Goal: Task Accomplishment & Management: Use online tool/utility

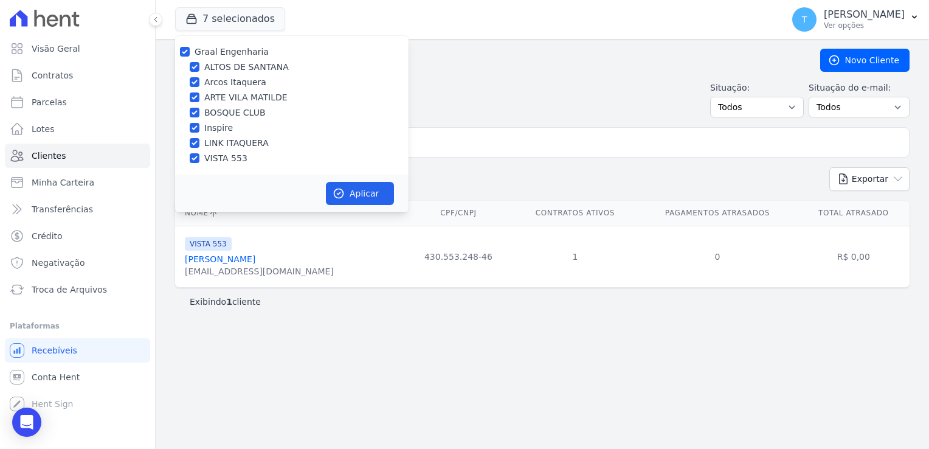
click at [207, 18] on button "7 selecionados" at bounding box center [230, 18] width 110 height 23
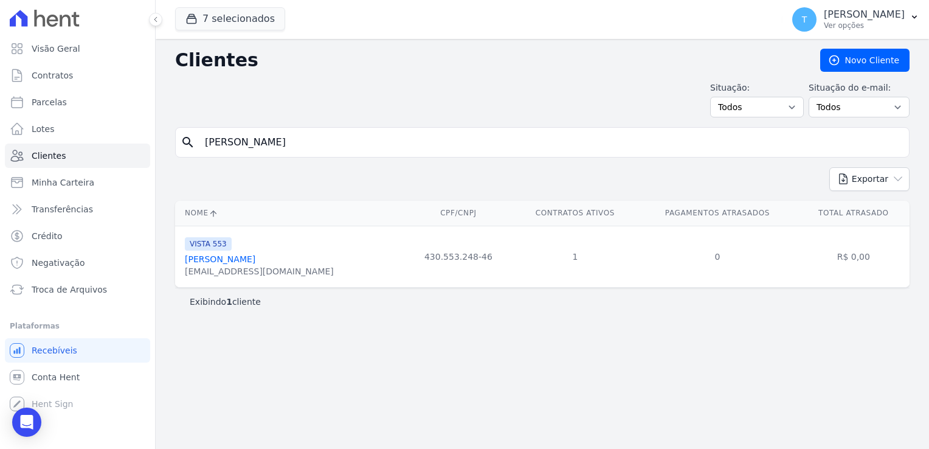
click at [207, 18] on button "7 selecionados" at bounding box center [230, 18] width 110 height 23
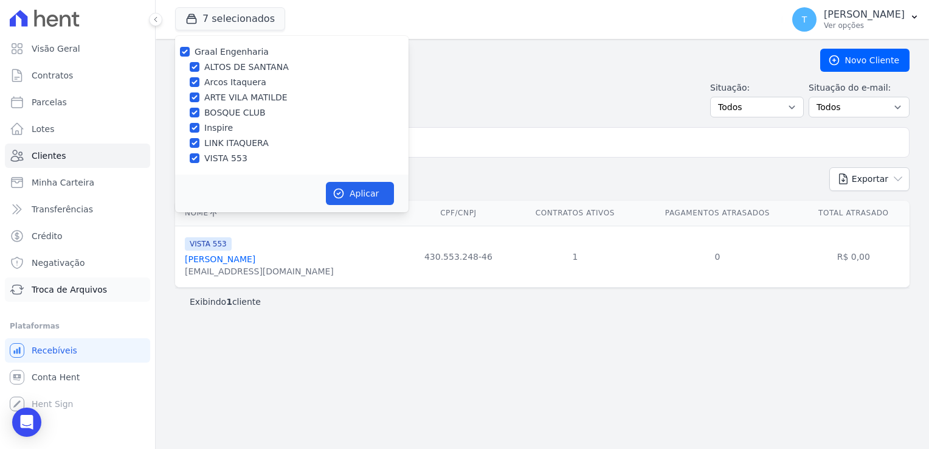
click at [75, 292] on span "Troca de Arquivos" at bounding box center [69, 289] width 75 height 12
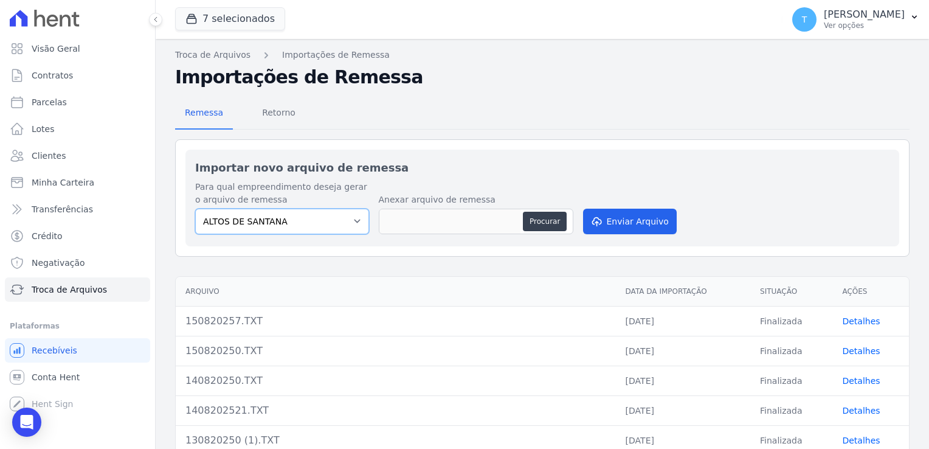
click at [348, 223] on select "ALTOS DE [PERSON_NAME] Itaquera ARTE VILA [PERSON_NAME] CLUB Inspire LINK [GEOG…" at bounding box center [282, 222] width 174 height 26
select select "f140cb56-7c84-41a9-ac64-1c70305457f9"
click at [195, 209] on select "ALTOS DE [PERSON_NAME] Itaquera ARTE VILA [PERSON_NAME] CLUB Inspire LINK [GEOG…" at bounding box center [282, 222] width 174 height 26
click at [543, 226] on button "Procurar" at bounding box center [545, 221] width 44 height 19
type input "150820250.TXT"
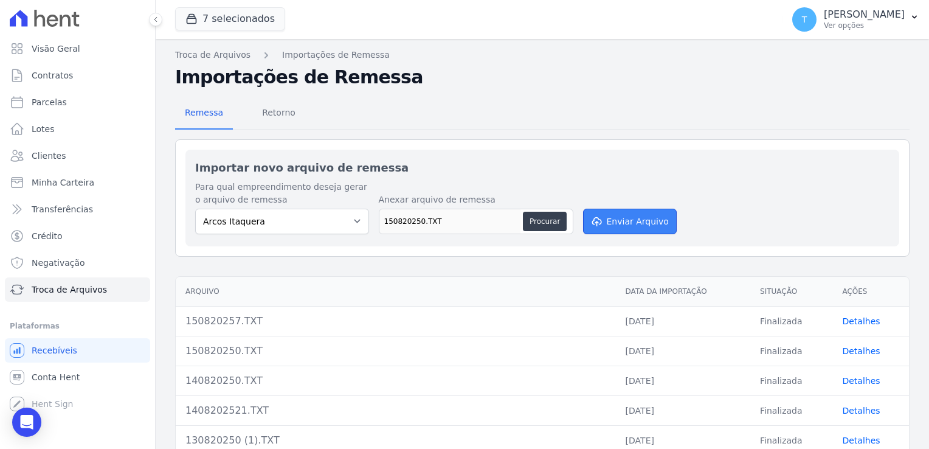
click at [637, 221] on button "Enviar Arquivo" at bounding box center [630, 222] width 94 height 26
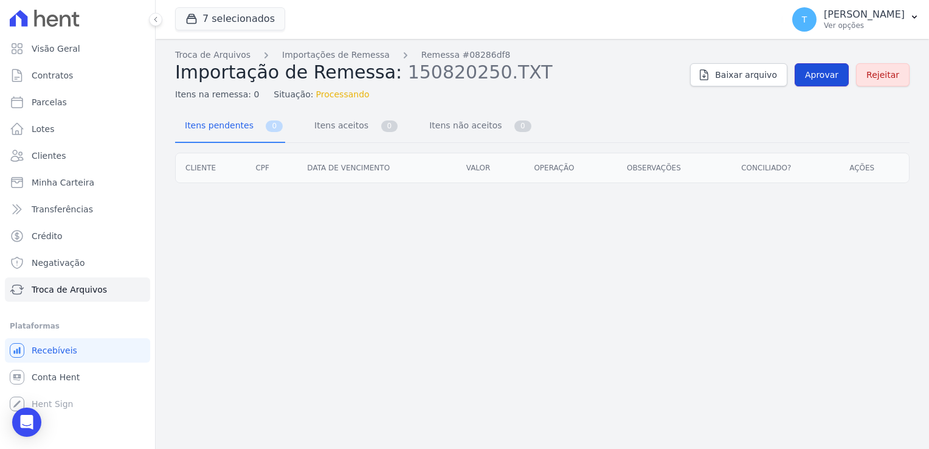
click at [832, 75] on span "Aprovar" at bounding box center [821, 75] width 33 height 12
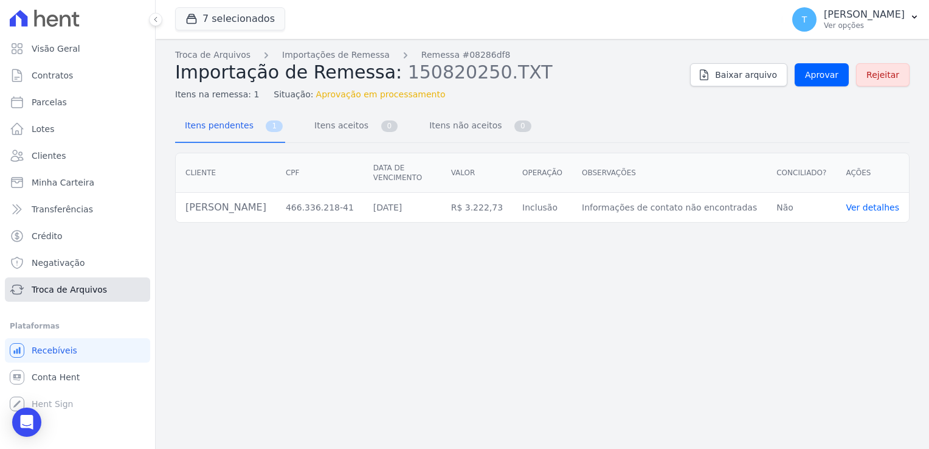
click at [72, 289] on span "Troca de Arquivos" at bounding box center [69, 289] width 75 height 12
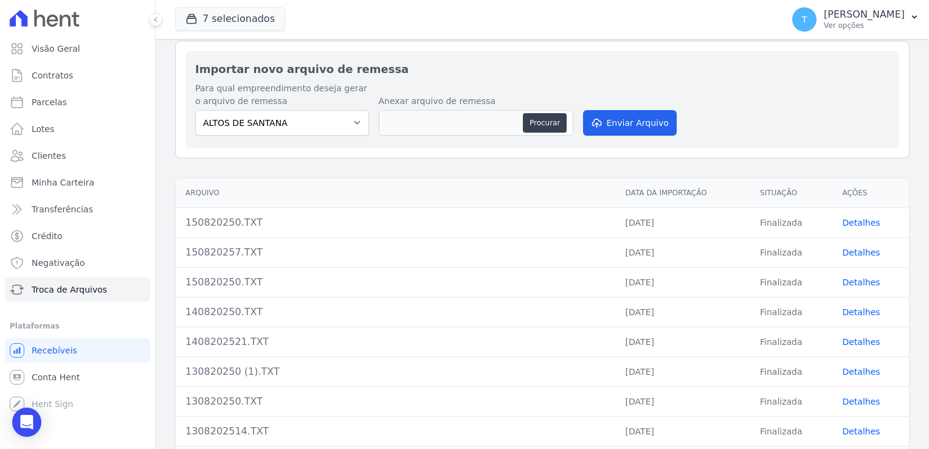
scroll to position [122, 0]
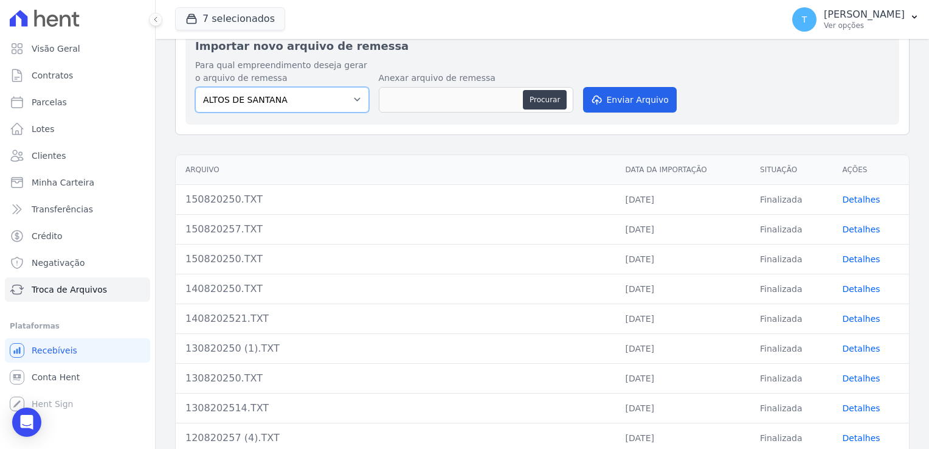
click at [355, 101] on select "ALTOS DE [PERSON_NAME] Itaquera ARTE VILA [PERSON_NAME] CLUB Inspire LINK [GEOG…" at bounding box center [282, 100] width 174 height 26
select select "f140cb56-7c84-41a9-ac64-1c70305457f9"
click at [195, 87] on select "ALTOS DE [PERSON_NAME] Itaquera ARTE VILA [PERSON_NAME] CLUB Inspire LINK [GEOG…" at bounding box center [282, 100] width 174 height 26
click at [859, 198] on link "Detalhes" at bounding box center [861, 200] width 38 height 10
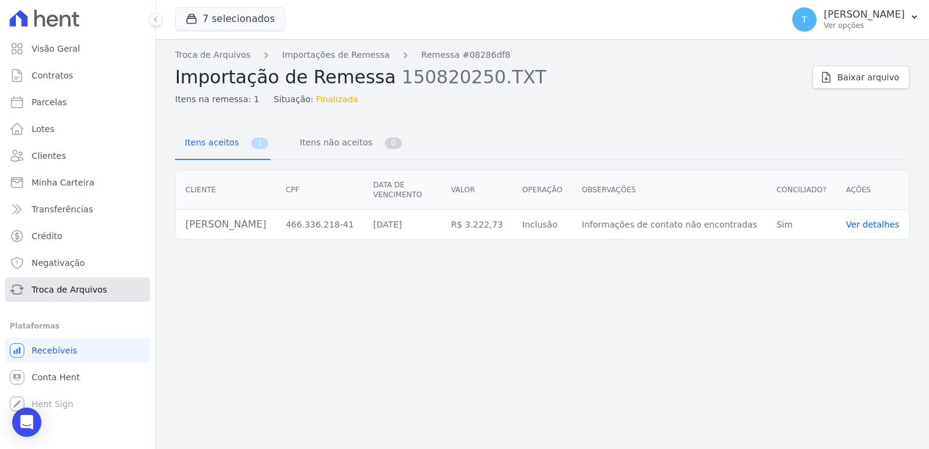
click at [78, 288] on span "Troca de Arquivos" at bounding box center [69, 289] width 75 height 12
select select "f140cb56-7c84-41a9-ac64-1c70305457f9"
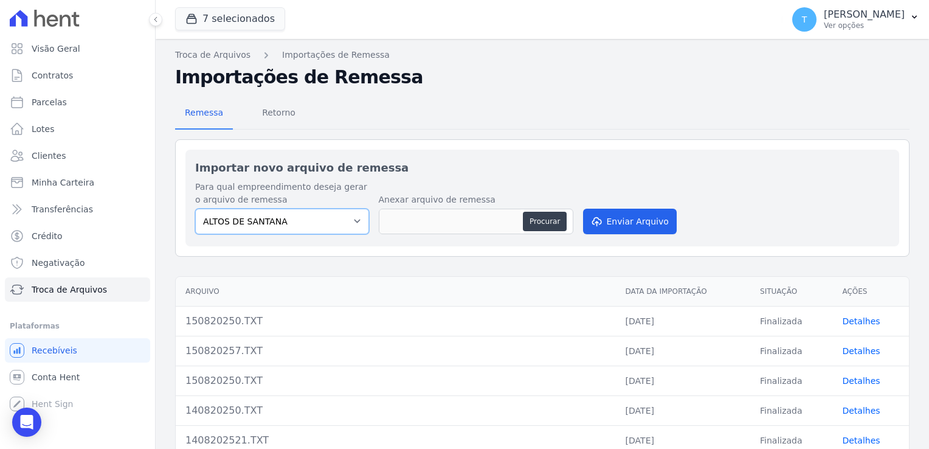
click at [353, 213] on select "ALTOS DE [PERSON_NAME] Itaquera ARTE VILA [PERSON_NAME] CLUB Inspire LINK [GEOG…" at bounding box center [282, 222] width 174 height 26
select select "f140cb56-7c84-41a9-ac64-1c70305457f9"
click at [195, 209] on select "ALTOS DE [PERSON_NAME] Itaquera ARTE VILA [PERSON_NAME] CLUB Inspire LINK [GEOG…" at bounding box center [282, 222] width 174 height 26
click at [543, 220] on button "Procurar" at bounding box center [545, 221] width 44 height 19
click at [45, 102] on span "Parcelas" at bounding box center [49, 102] width 35 height 12
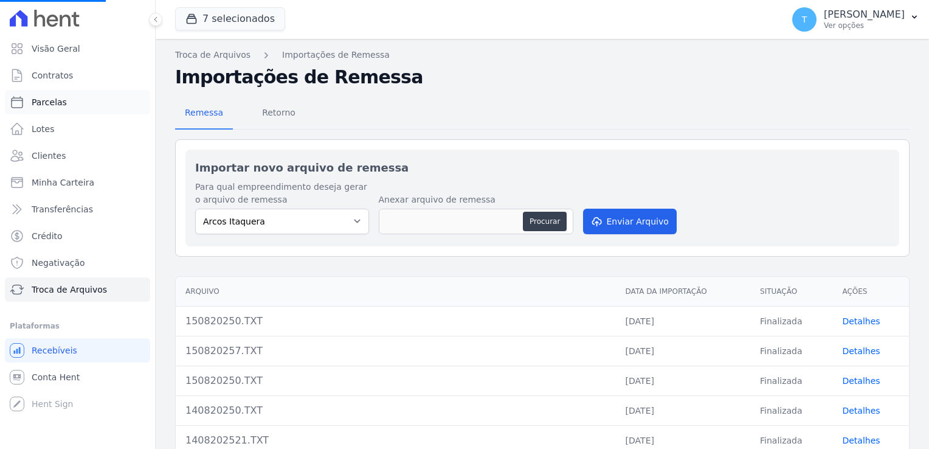
select select
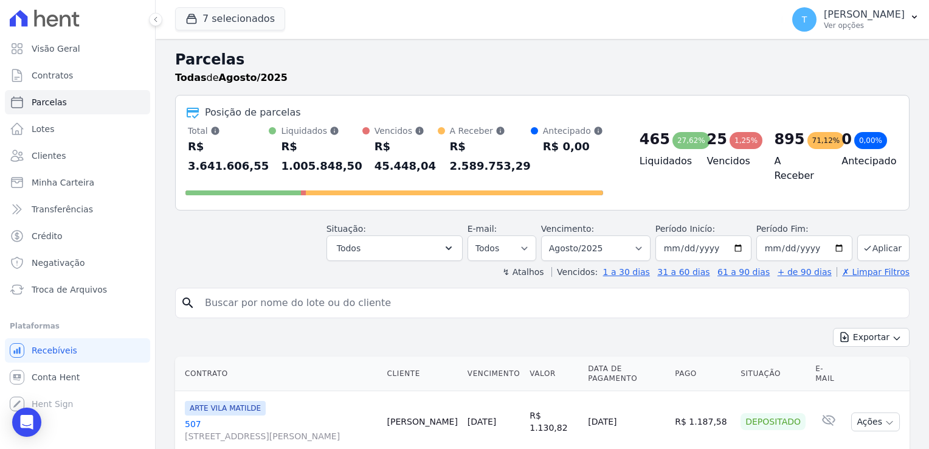
click at [219, 291] on input "search" at bounding box center [551, 303] width 707 height 24
paste input "[PERSON_NAME] Sales [PERSON_NAME]"
type input "[PERSON_NAME] Sales [PERSON_NAME]"
click at [833, 328] on button "Exportar" at bounding box center [871, 337] width 77 height 19
click at [372, 291] on input "[PERSON_NAME] Sales [PERSON_NAME]" at bounding box center [551, 303] width 707 height 24
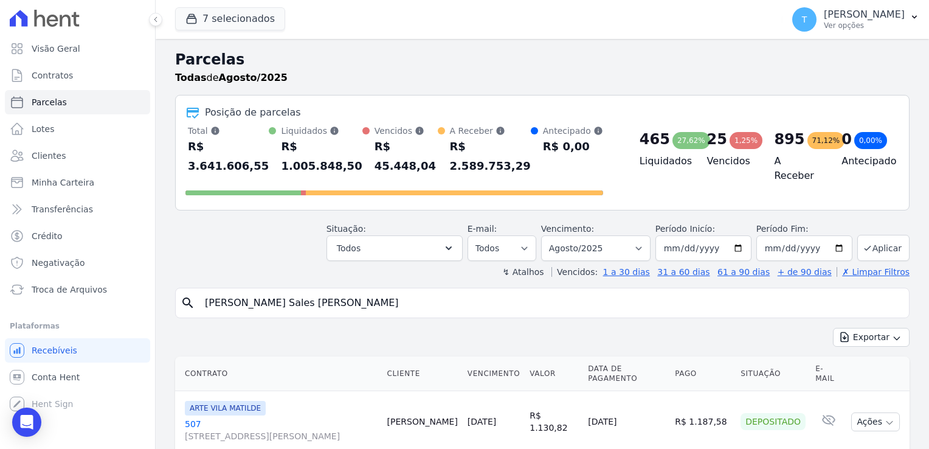
select select
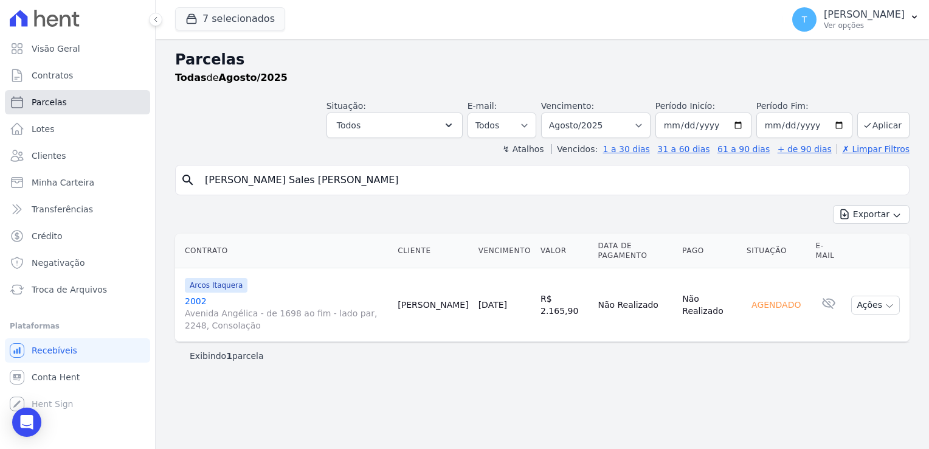
click at [54, 99] on span "Parcelas" at bounding box center [49, 102] width 35 height 12
select select
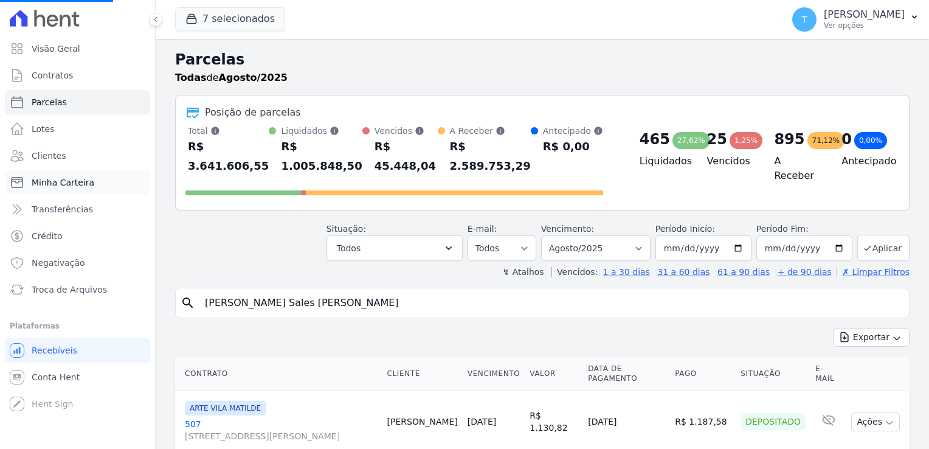
select select
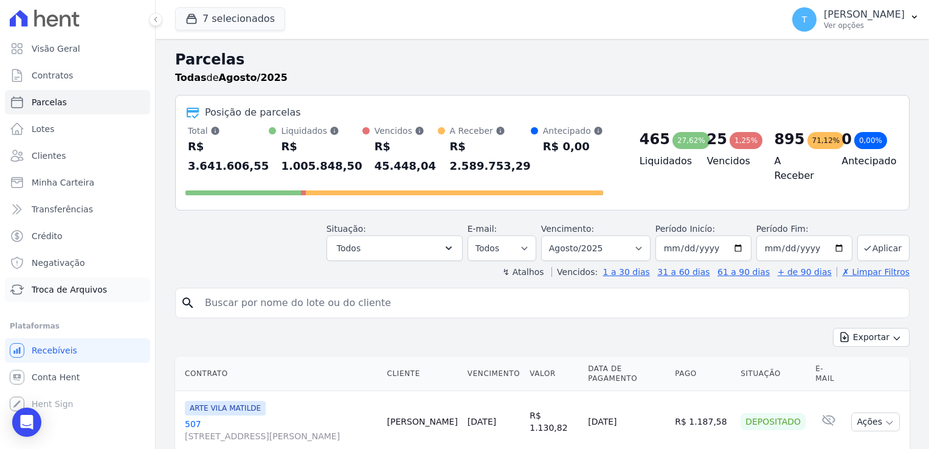
click at [73, 299] on link "Troca de Arquivos" at bounding box center [77, 289] width 145 height 24
select select "f140cb56-7c84-41a9-ac64-1c70305457f9"
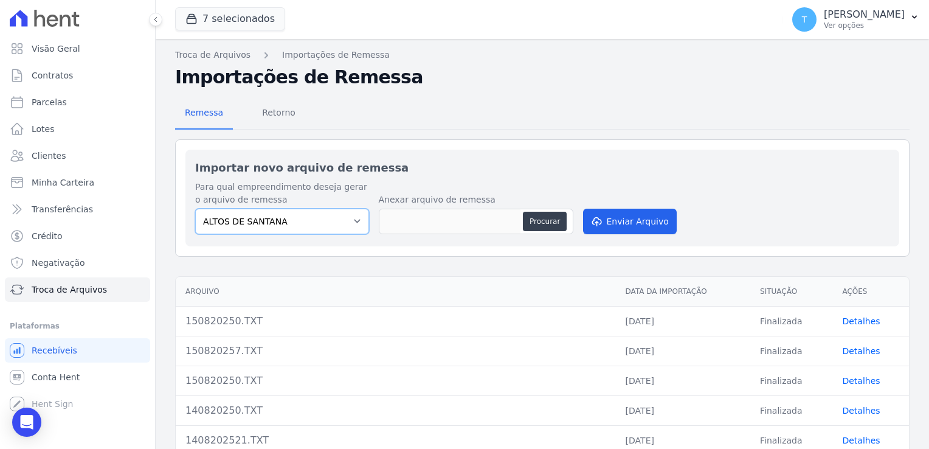
click at [358, 221] on select "ALTOS DE [PERSON_NAME] Itaquera ARTE VILA [PERSON_NAME] CLUB Inspire LINK [GEOG…" at bounding box center [282, 222] width 174 height 26
select select "f140cb56-7c84-41a9-ac64-1c70305457f9"
click at [195, 209] on select "ALTOS DE [PERSON_NAME] Itaquera ARTE VILA [PERSON_NAME] CLUB Inspire LINK [GEOG…" at bounding box center [282, 222] width 174 height 26
click at [555, 219] on button "Procurar" at bounding box center [545, 221] width 44 height 19
type input "150820250.TXT"
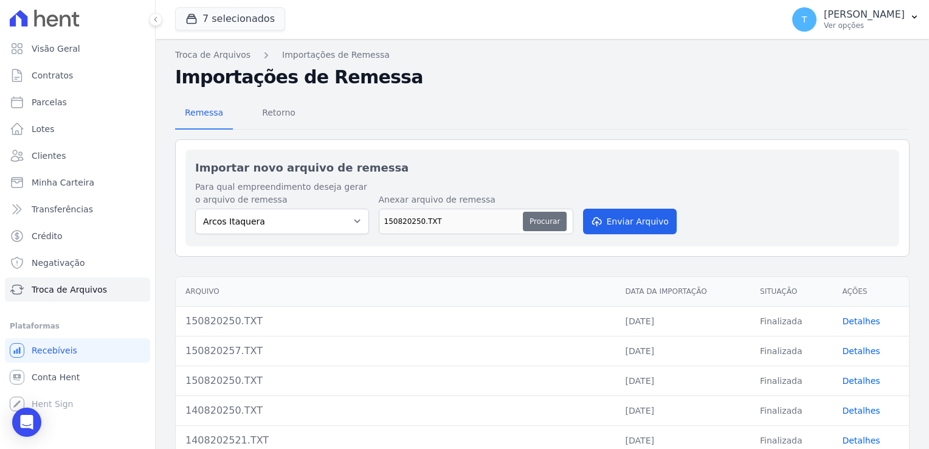
click at [538, 220] on button "Procurar" at bounding box center [545, 221] width 44 height 19
